Goal: Task Accomplishment & Management: Manage account settings

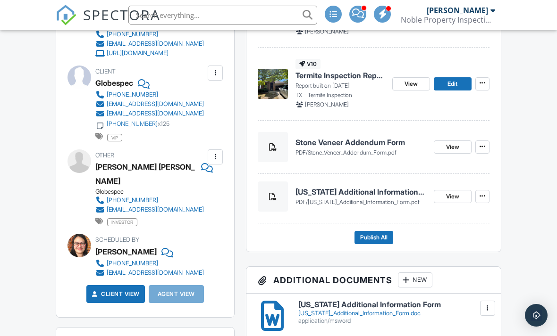
scroll to position [322, 0]
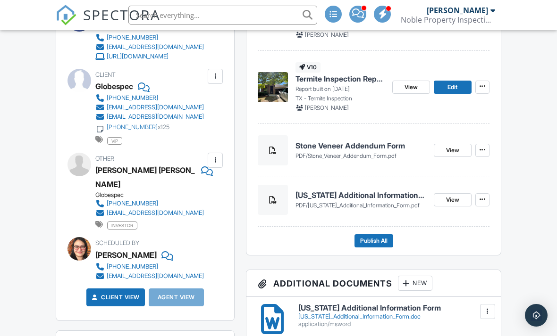
click at [266, 150] on div at bounding box center [273, 150] width 30 height 30
click at [480, 149] on icon at bounding box center [482, 150] width 6 height 7
click at [363, 148] on h4 "Stone Veneer Addendum Form" at bounding box center [360, 146] width 131 height 10
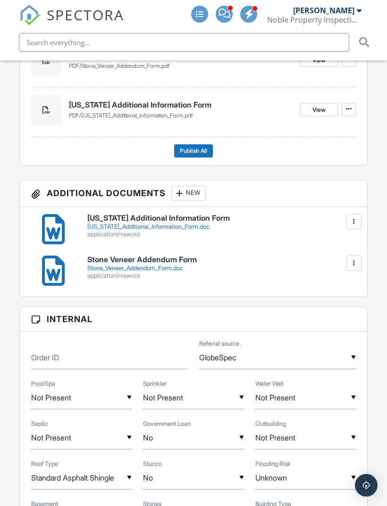
scroll to position [461, 21]
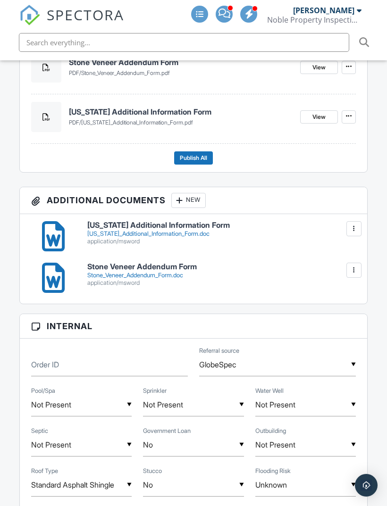
click at [87, 274] on div "Stone_Veneer_Addendum_Form.doc" at bounding box center [221, 276] width 268 height 8
click at [87, 233] on div "[US_STATE]_Additional_Information_Form.doc" at bounding box center [221, 234] width 268 height 8
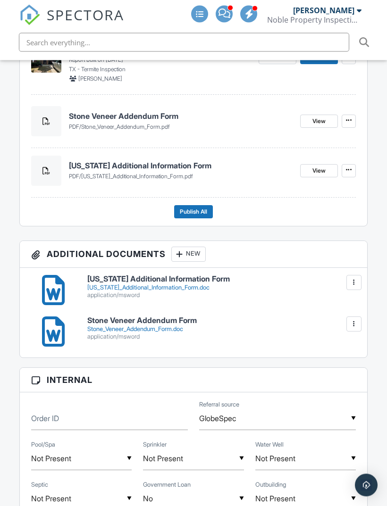
click at [346, 119] on icon at bounding box center [349, 120] width 6 height 7
click at [293, 146] on label "Delete" at bounding box center [297, 145] width 97 height 22
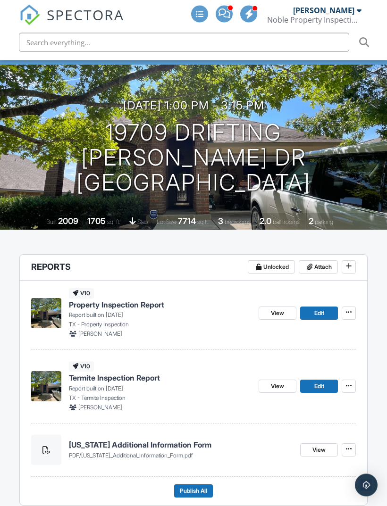
scroll to position [135, 4]
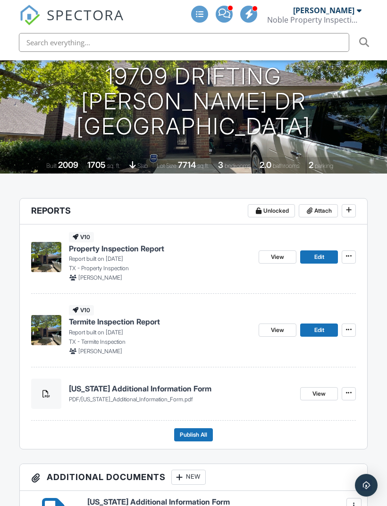
click at [320, 208] on span "Attach" at bounding box center [322, 210] width 17 height 9
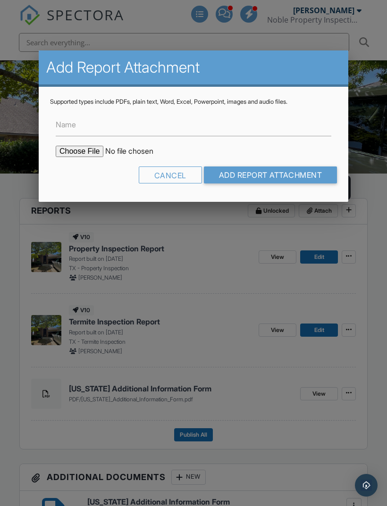
click at [75, 156] on input "file" at bounding box center [136, 151] width 160 height 11
type input "C:\fakepath\Stone_Veneer_Addendum_Form.pdf"
click at [310, 176] on input "Add Report Attachment" at bounding box center [270, 174] width 133 height 17
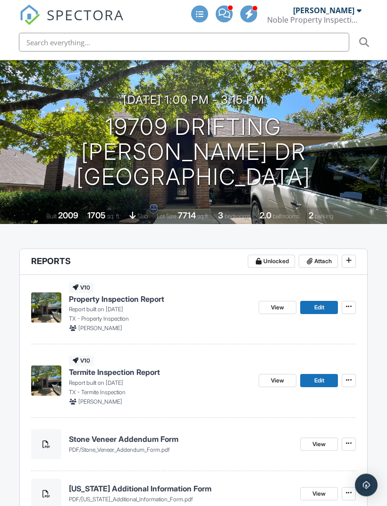
scroll to position [88, 0]
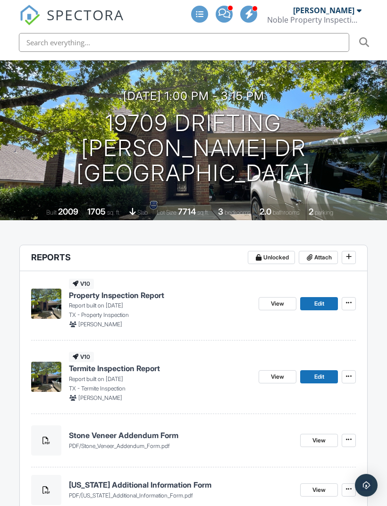
click at [350, 444] on button at bounding box center [348, 440] width 14 height 13
click at [349, 444] on button at bounding box center [348, 440] width 14 height 13
click at [288, 467] on span "Delete" at bounding box center [282, 465] width 20 height 10
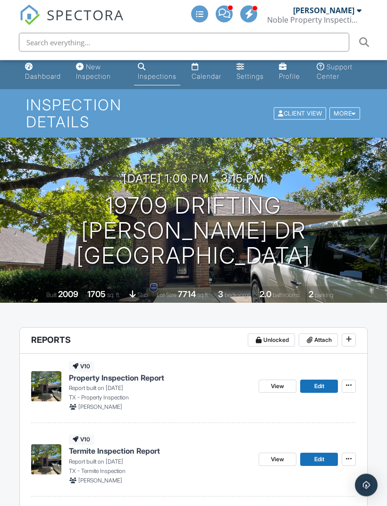
scroll to position [6, 0]
click at [322, 339] on span "Attach" at bounding box center [322, 339] width 17 height 9
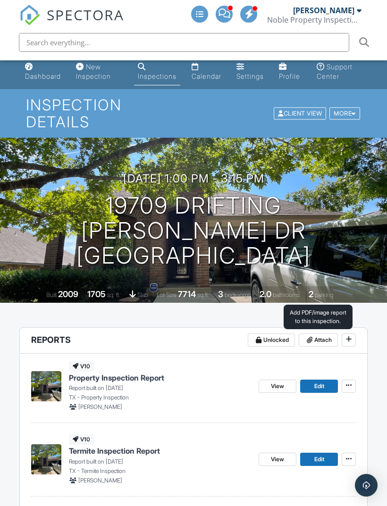
click at [323, 343] on span "Attach" at bounding box center [322, 339] width 17 height 9
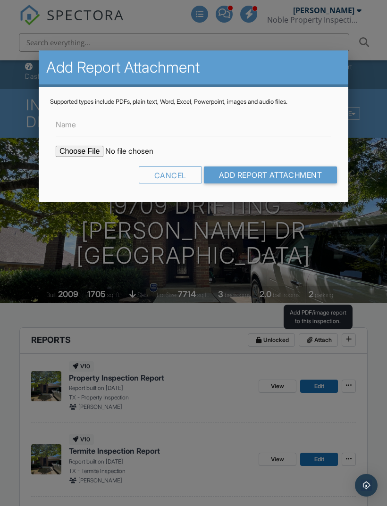
click at [72, 155] on input "file" at bounding box center [136, 151] width 160 height 11
type input "C:\fakepath\Stone_Veneer_Addendum_Form.pdf"
click at [314, 175] on input "Add Report Attachment" at bounding box center [270, 174] width 133 height 17
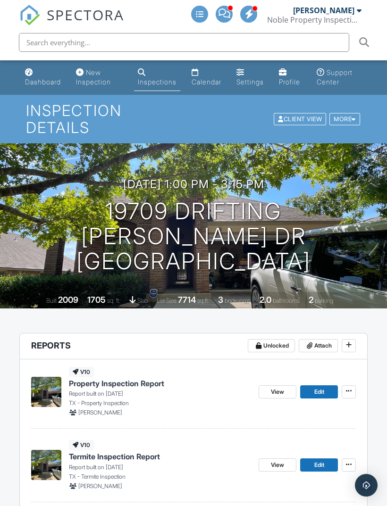
click at [279, 467] on span "View" at bounding box center [277, 464] width 13 height 9
